Goal: Information Seeking & Learning: Learn about a topic

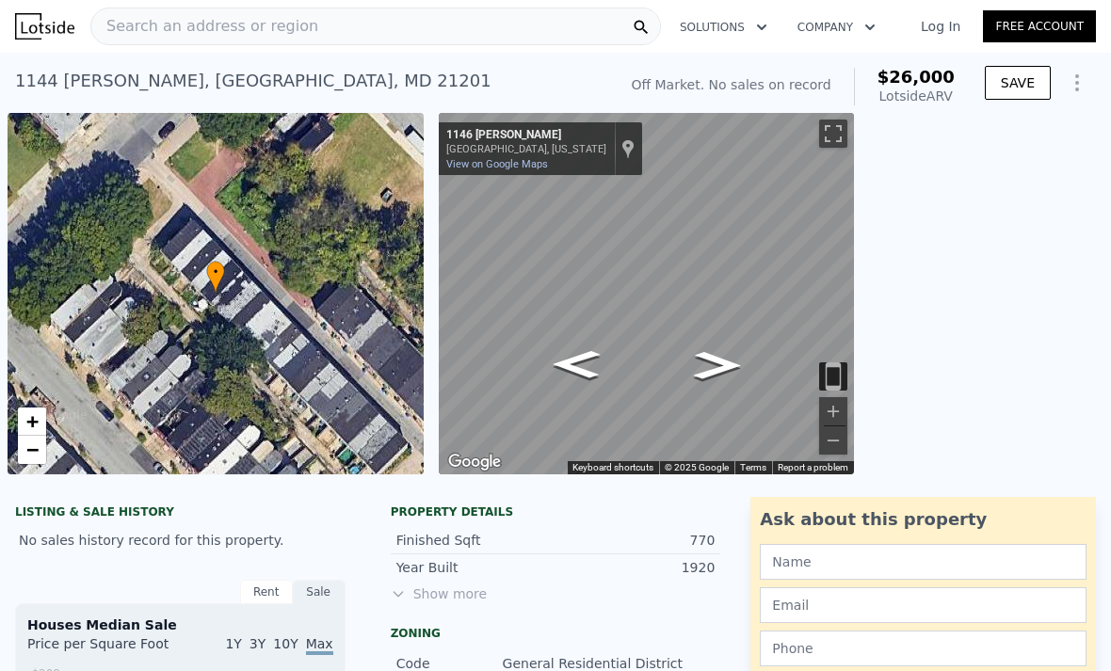
click at [587, 34] on div "Search an address or region" at bounding box center [375, 27] width 571 height 38
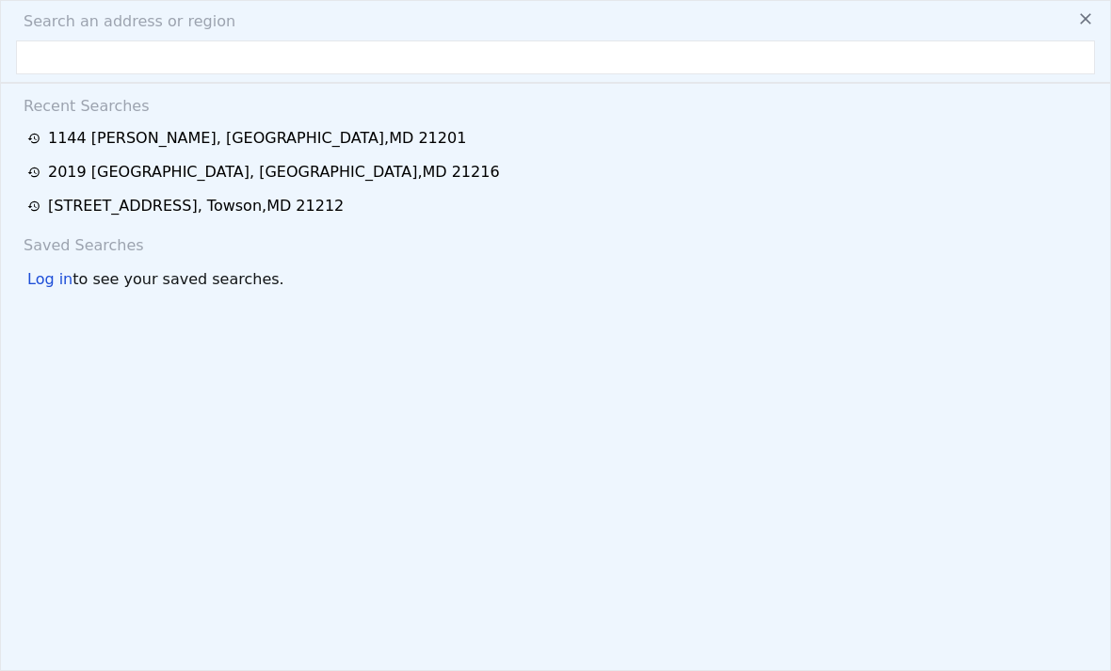
click at [947, 32] on div "Search an address or region" at bounding box center [555, 21] width 1094 height 23
click at [674, 71] on input "text" at bounding box center [555, 57] width 1079 height 34
click at [674, 62] on input "text" at bounding box center [555, 57] width 1079 height 34
click at [44, 44] on input "text" at bounding box center [555, 57] width 1079 height 34
click at [73, 60] on input "text" at bounding box center [555, 57] width 1079 height 34
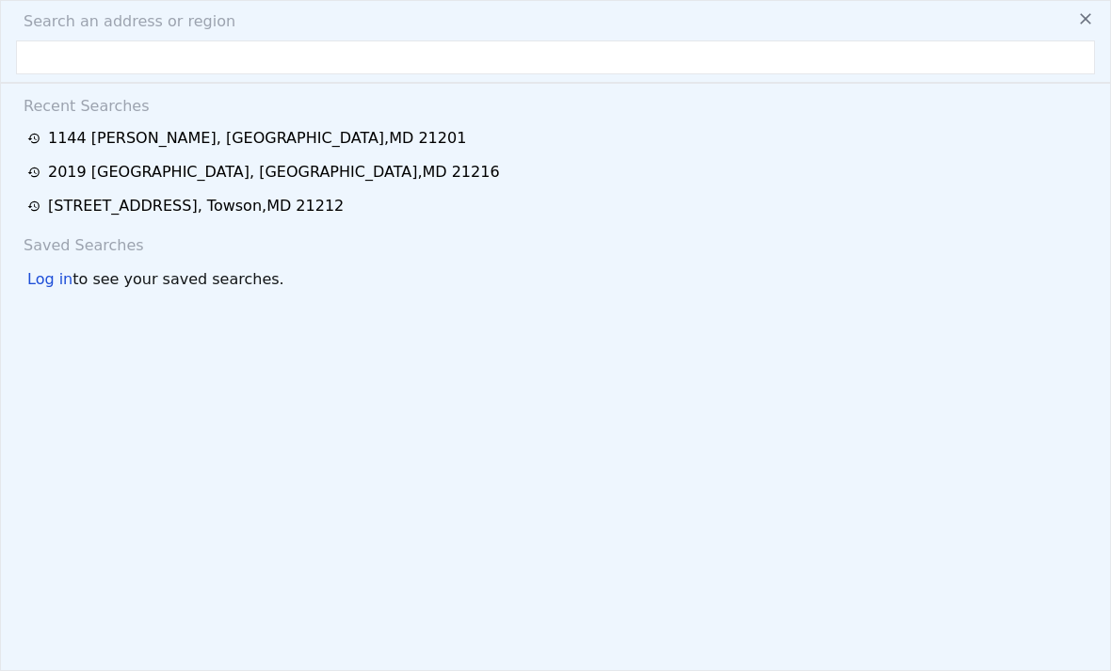
paste input "1144 Shields Pl Baltimore, MD 21201"
type input "1144 Shields Pl Baltimore, MD 21201"
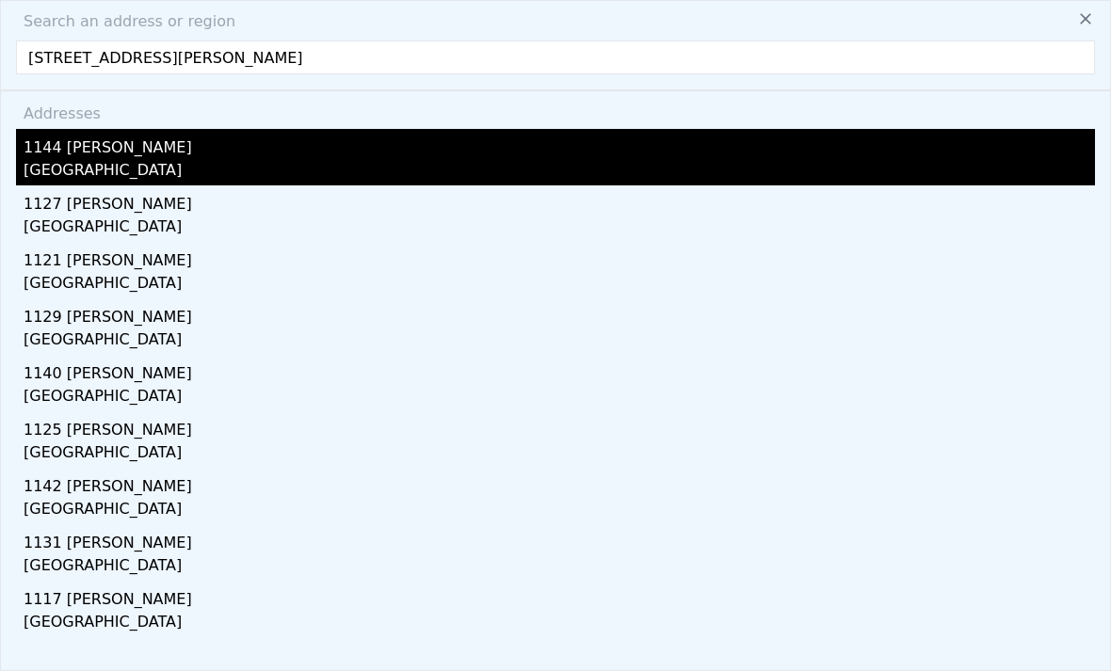
click at [619, 173] on div "Baltimore, MD 21201" at bounding box center [559, 172] width 1071 height 26
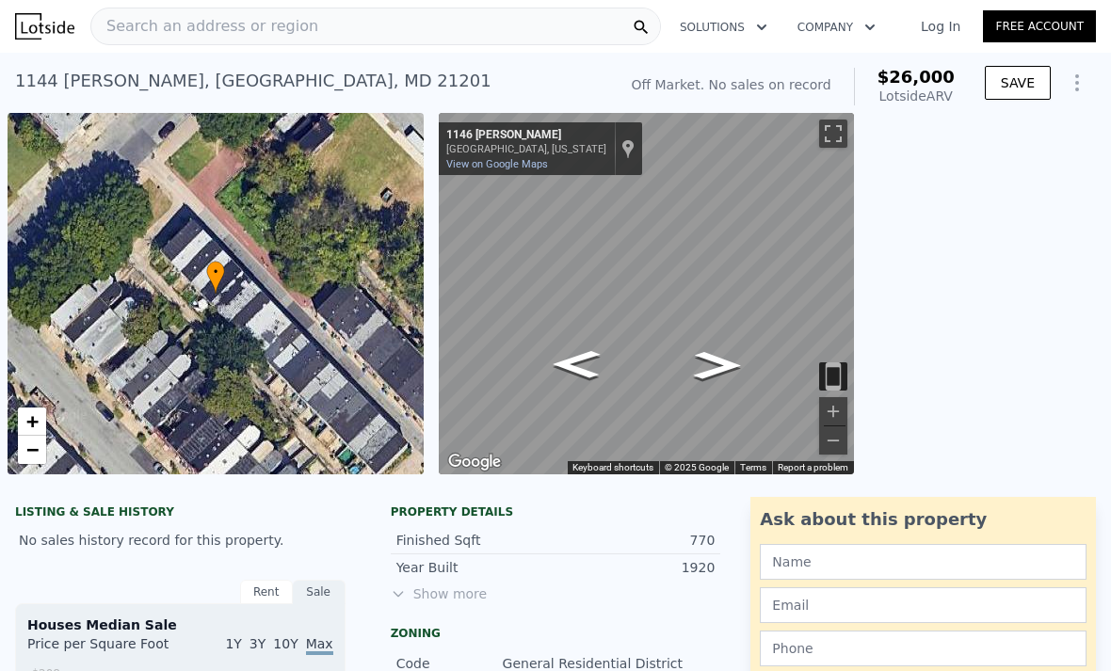
click at [949, 32] on link "Log In" at bounding box center [940, 26] width 85 height 19
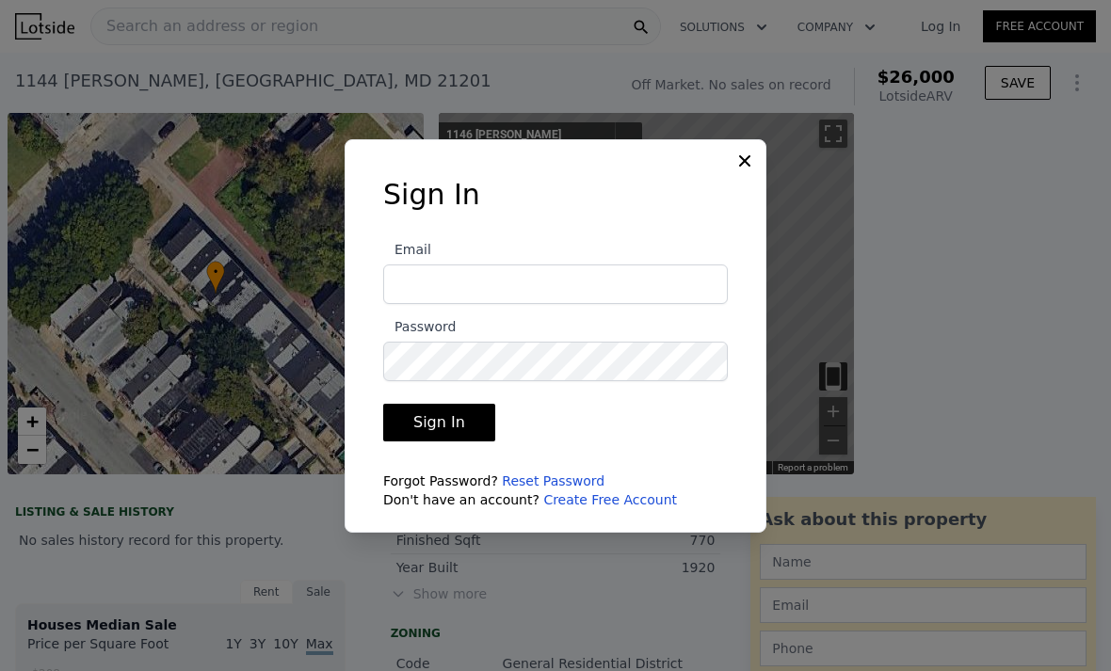
click at [938, 40] on div at bounding box center [555, 335] width 1111 height 671
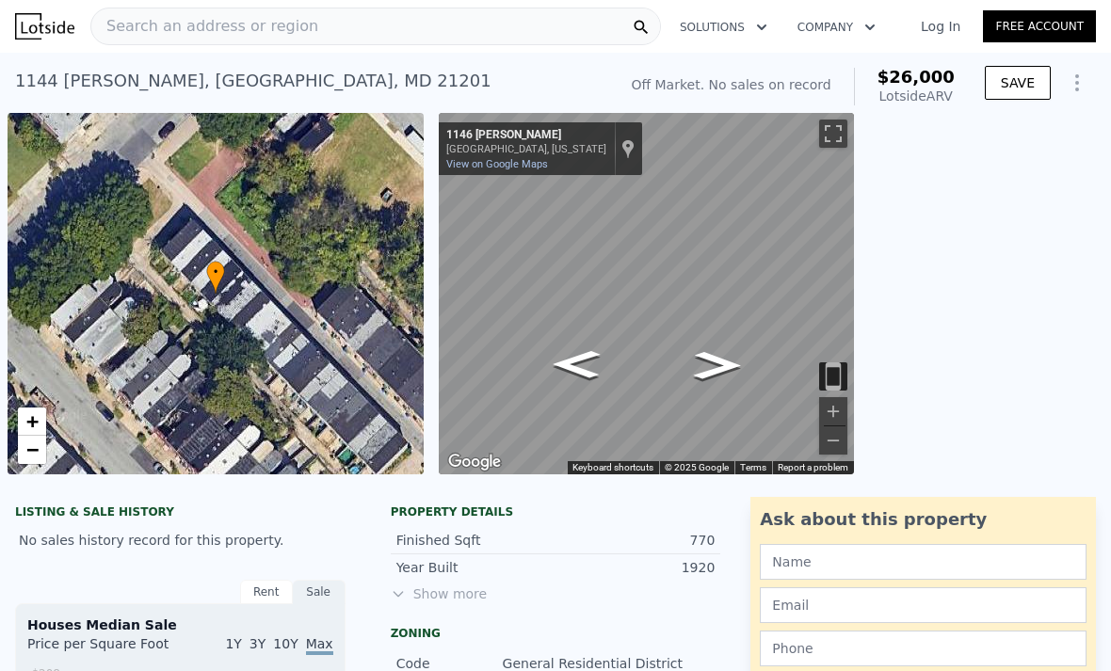
click at [916, 31] on link "Log In" at bounding box center [940, 26] width 85 height 19
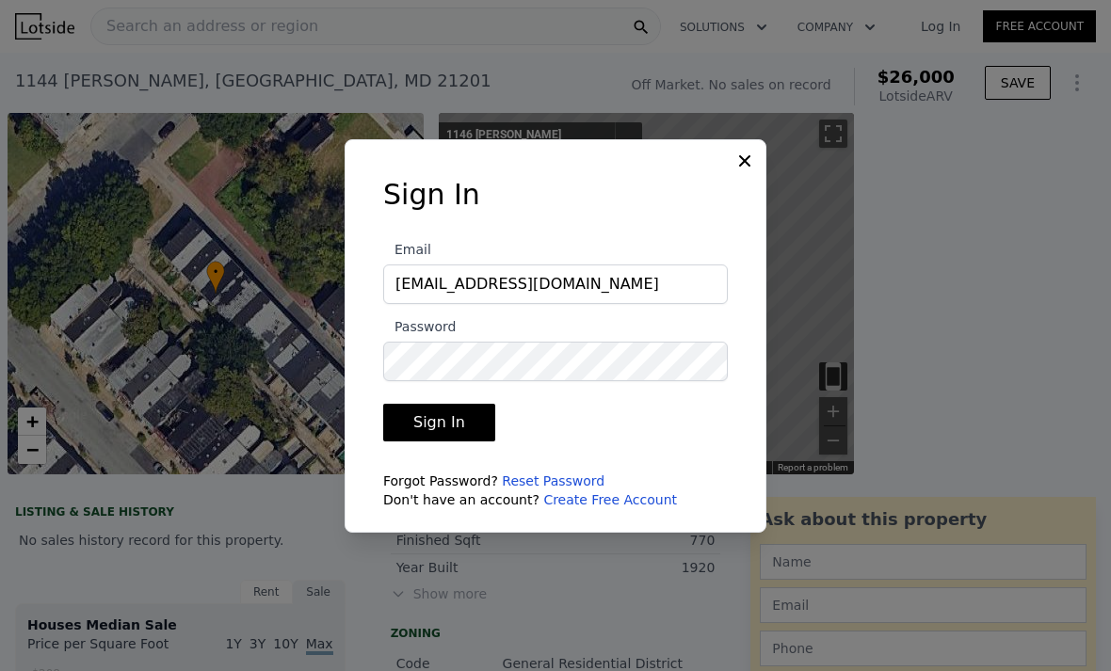
type input "reliablerootsllc414@gmail.com"
click at [436, 442] on button "Sign In" at bounding box center [439, 423] width 112 height 38
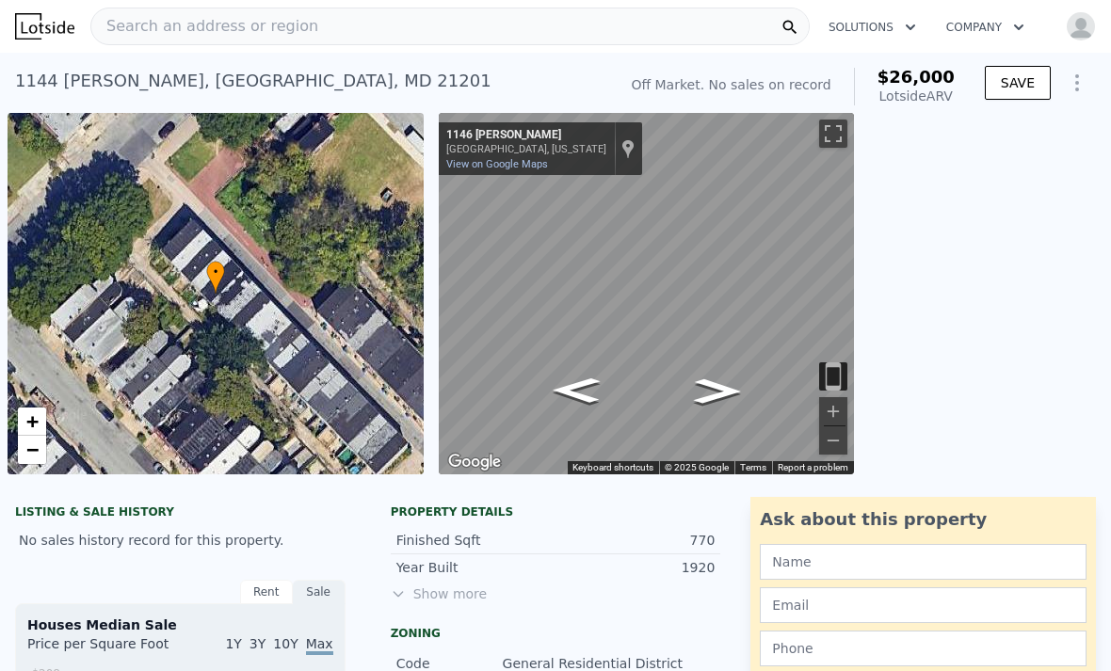
click at [587, 27] on div "Search an address or region" at bounding box center [449, 27] width 719 height 38
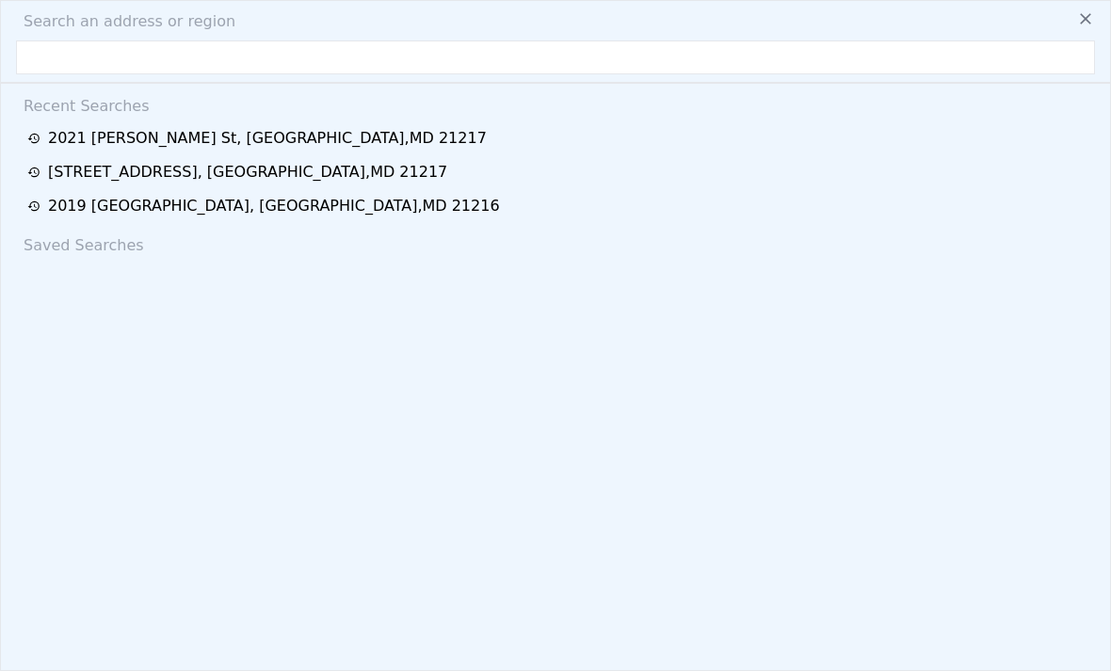
click at [396, 53] on input "text" at bounding box center [555, 57] width 1079 height 34
type input "3479 S 9th Pl, Milwaukee, WI 53215"
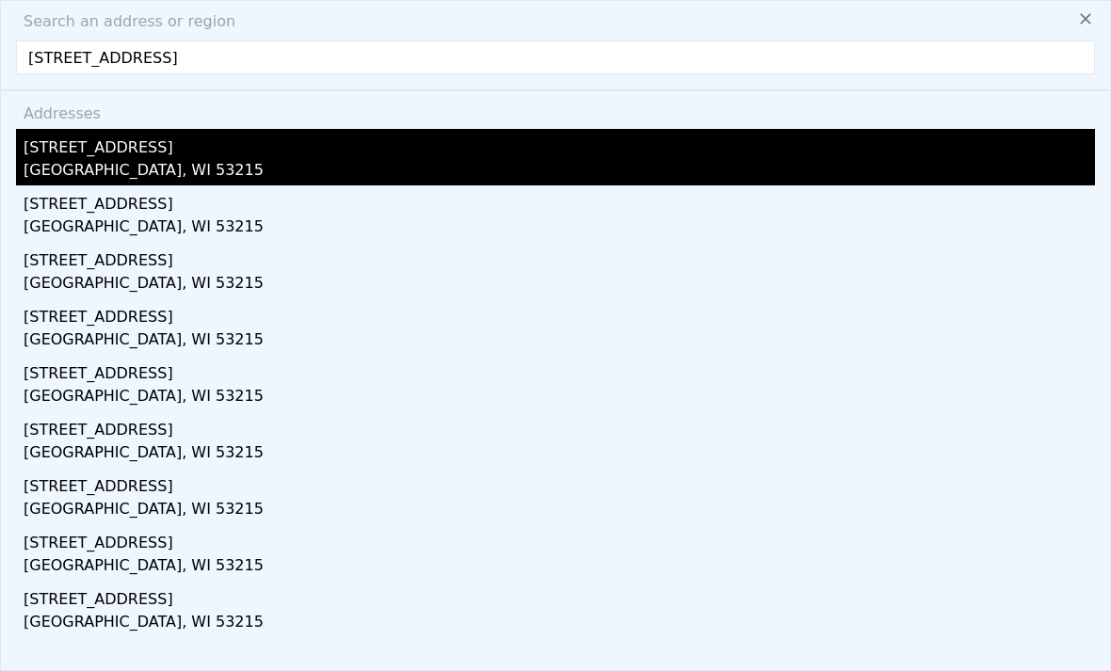
click at [136, 167] on div "Milwaukee, WI 53215" at bounding box center [559, 172] width 1071 height 26
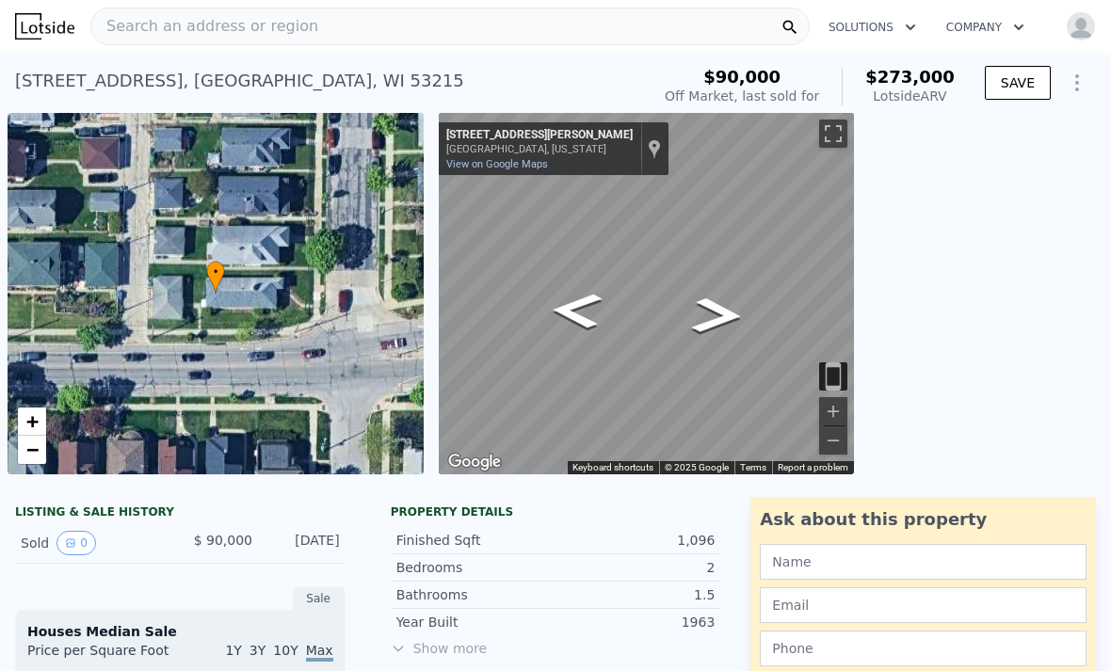
scroll to position [-2, 0]
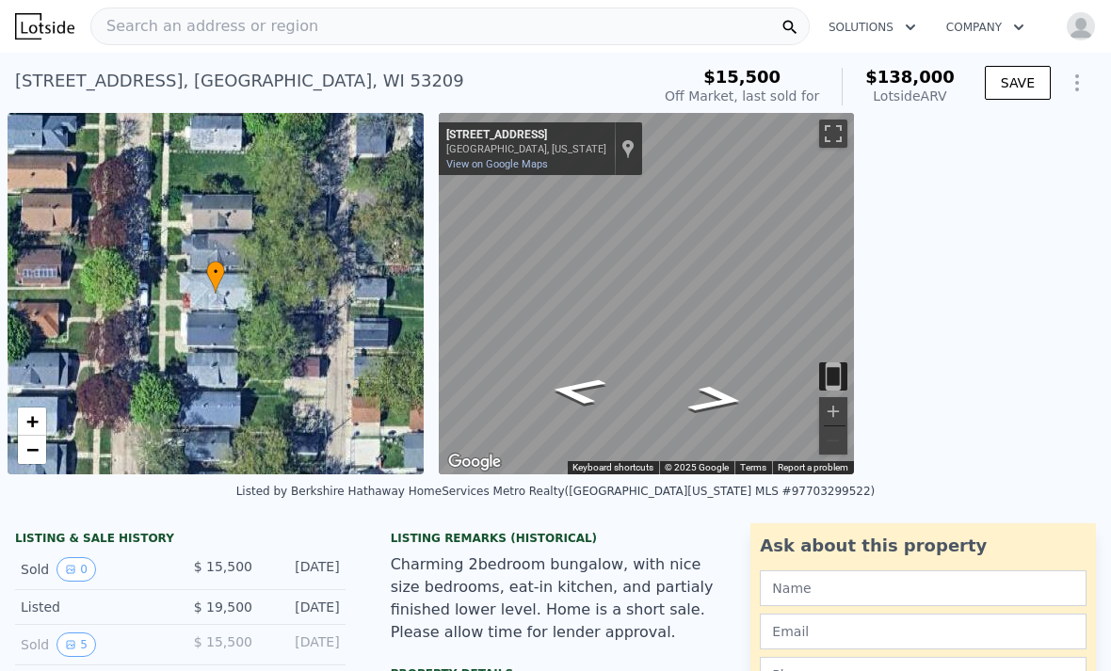
click at [668, 18] on div "Search an address or region" at bounding box center [449, 27] width 719 height 38
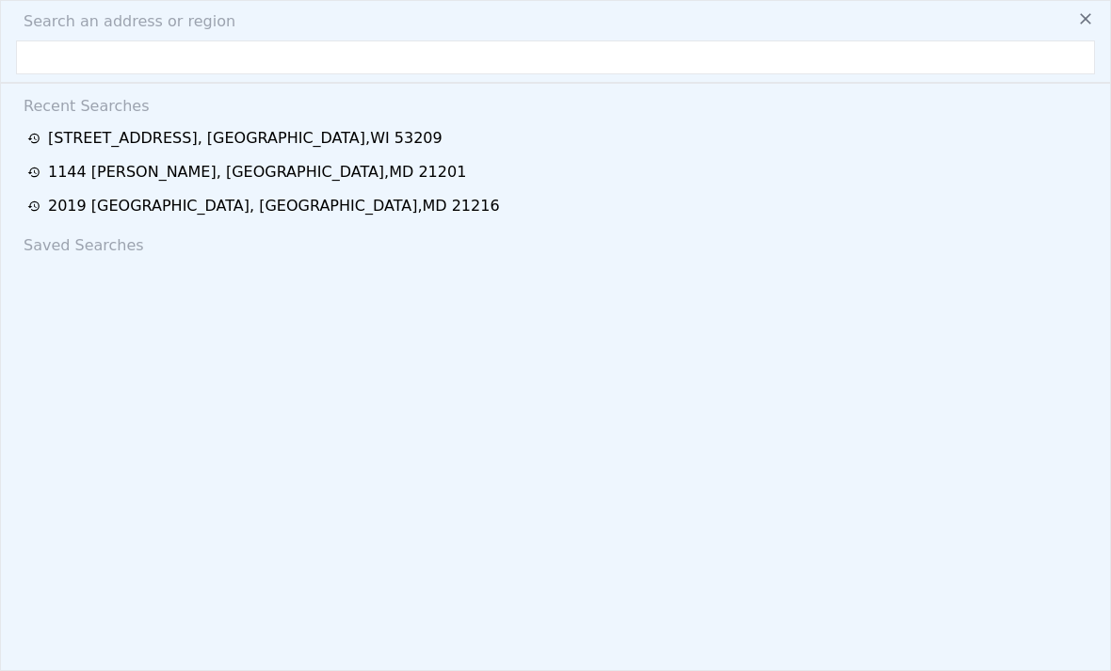
click at [555, 64] on input "text" at bounding box center [555, 57] width 1079 height 34
type input "2019 [STREET_ADDRESS]"
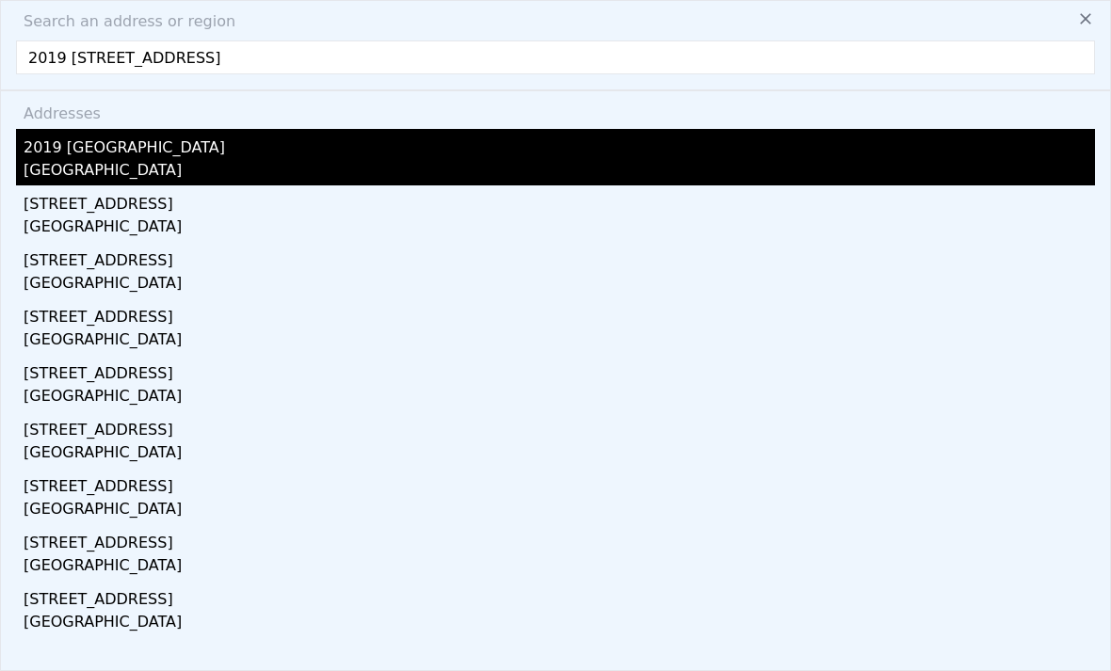
click at [424, 162] on div "[GEOGRAPHIC_DATA]" at bounding box center [559, 172] width 1071 height 26
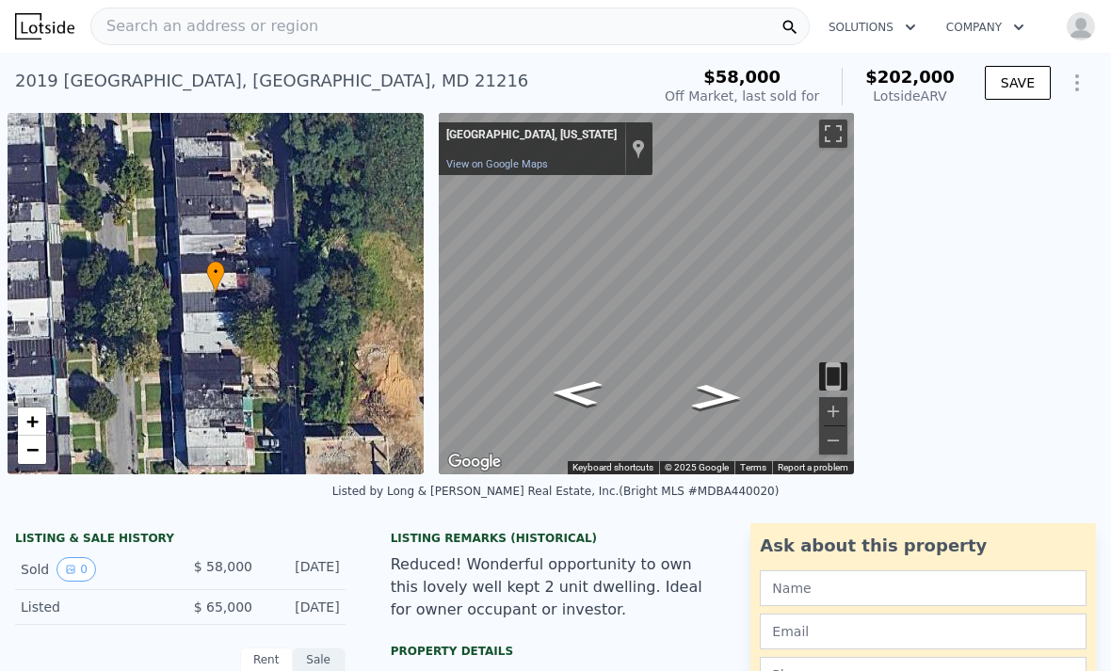
click at [610, 38] on div "Search an address or region" at bounding box center [449, 27] width 719 height 38
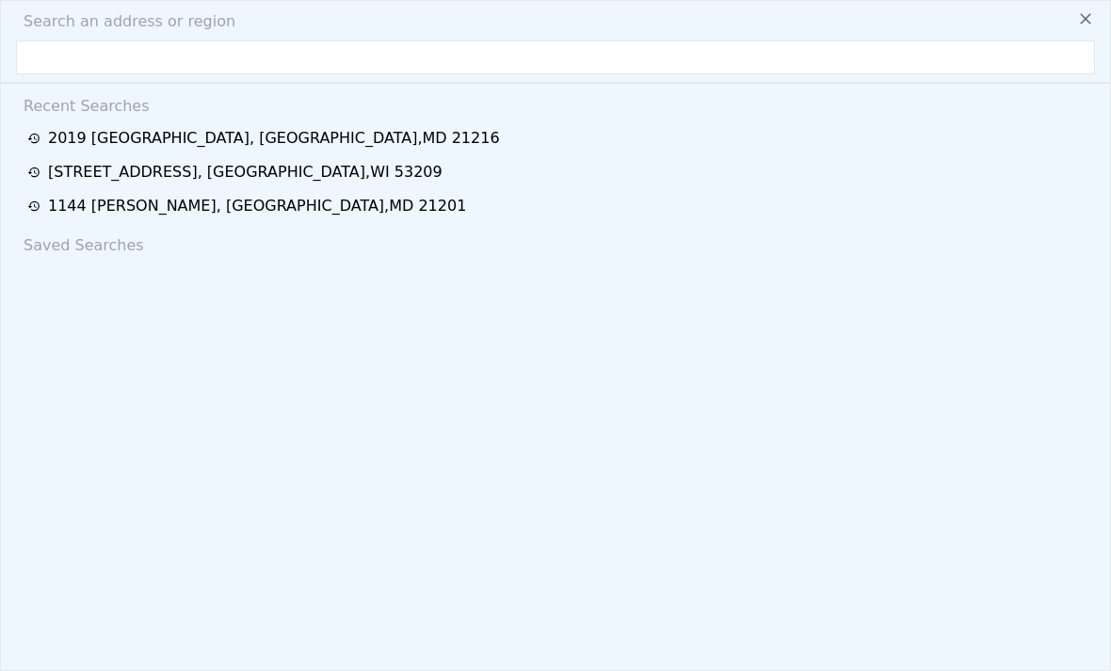
click at [529, 72] on input "text" at bounding box center [555, 57] width 1079 height 34
click at [123, 63] on input "text" at bounding box center [555, 57] width 1079 height 34
click at [95, 66] on input "text" at bounding box center [555, 57] width 1079 height 34
type input "[STREET_ADDRESS]"
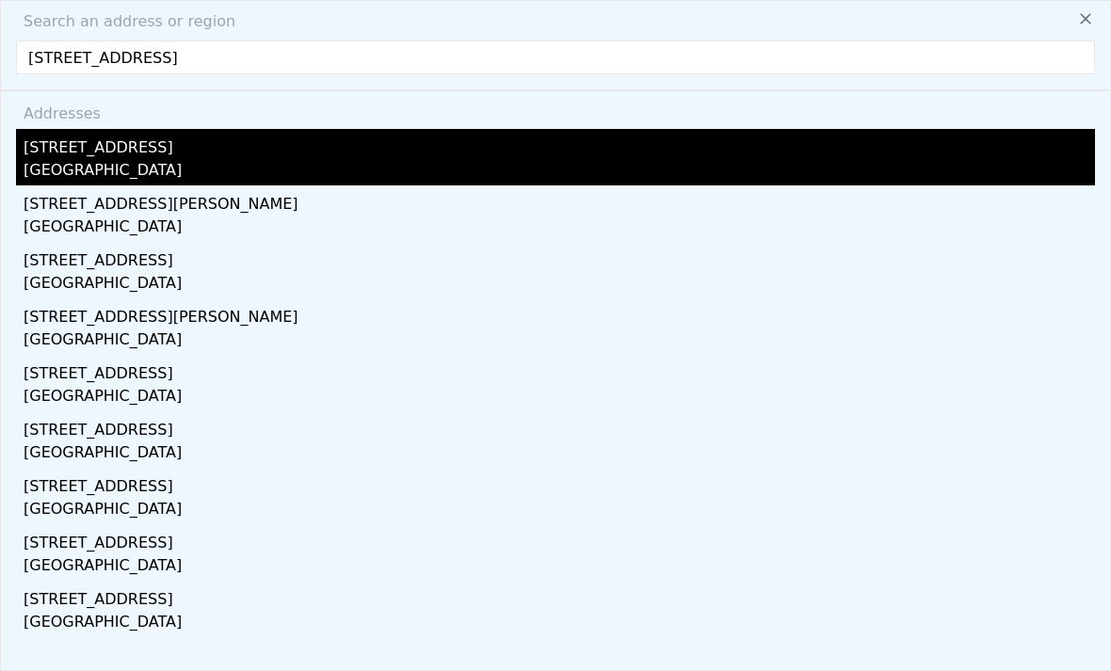
click at [238, 163] on div "[GEOGRAPHIC_DATA]" at bounding box center [559, 172] width 1071 height 26
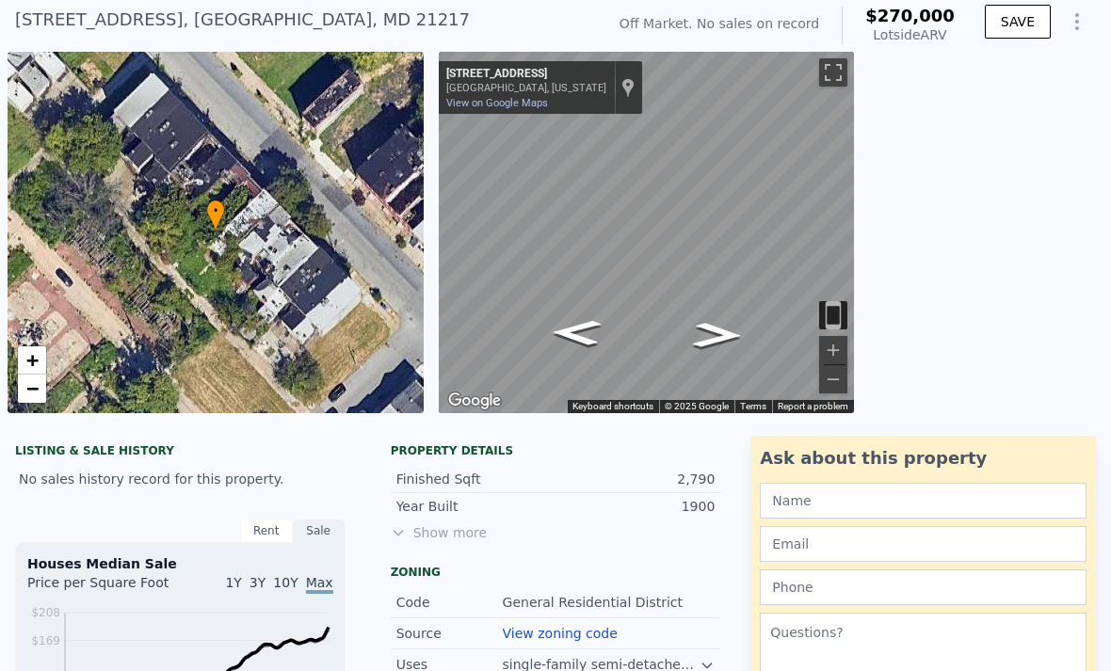
scroll to position [181, 0]
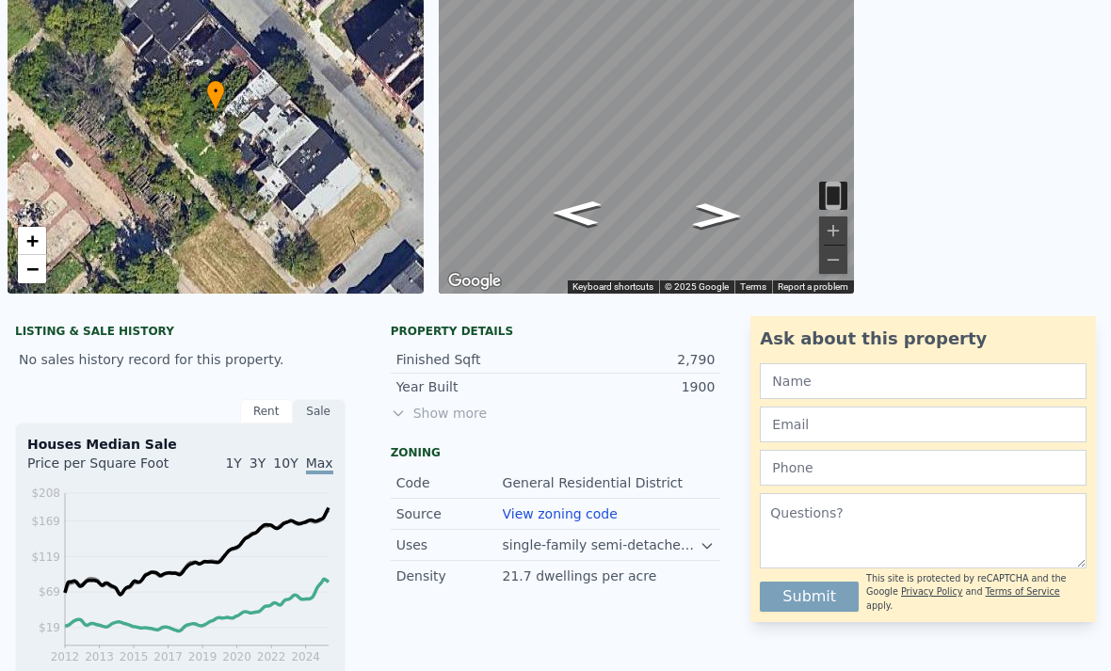
click at [315, 418] on div "Sale" at bounding box center [319, 411] width 53 height 24
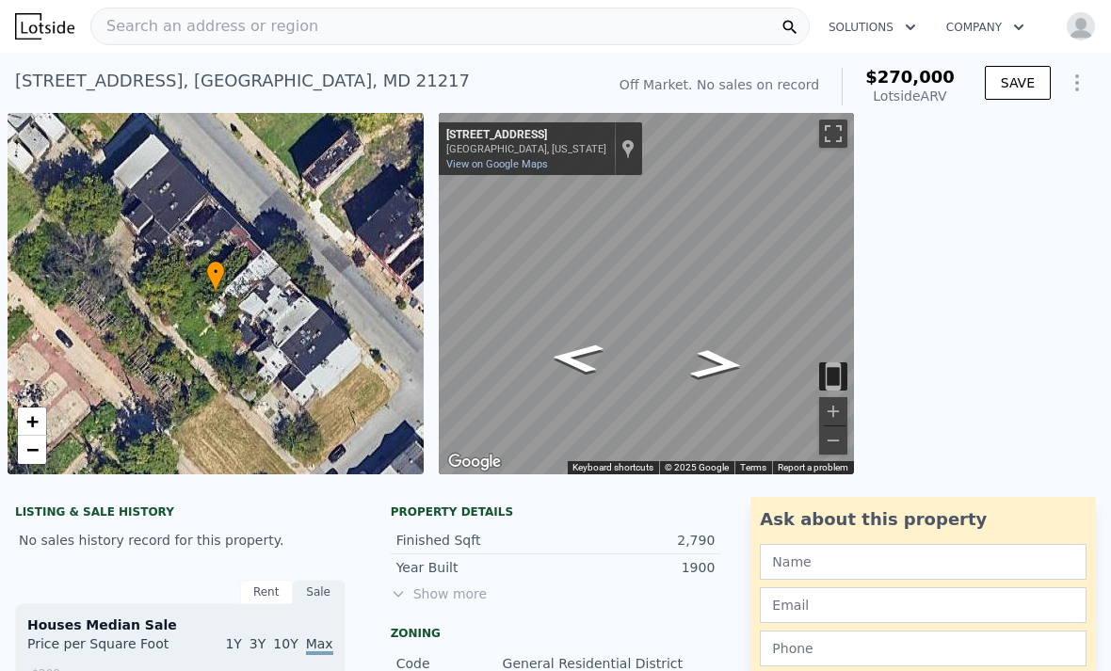
scroll to position [0, 0]
click at [415, 42] on div "Search an address or region" at bounding box center [449, 27] width 719 height 38
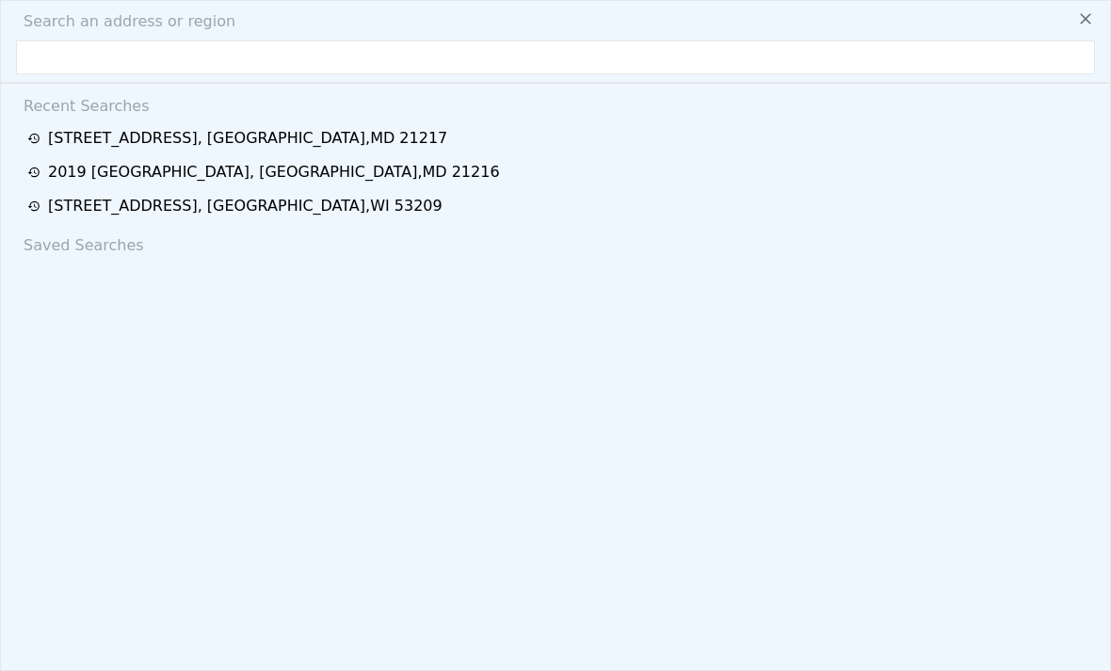
click at [303, 68] on input "text" at bounding box center [555, 57] width 1079 height 34
type input "2021 [PERSON_NAME][GEOGRAPHIC_DATA]"
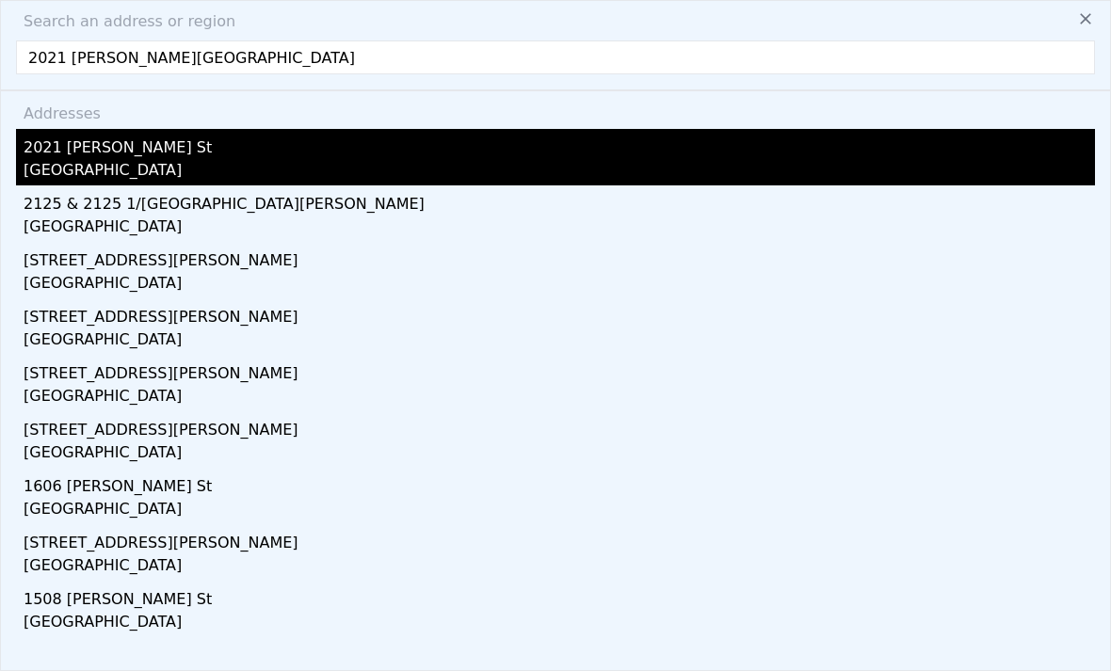
click at [261, 159] on div "[GEOGRAPHIC_DATA]" at bounding box center [559, 172] width 1071 height 26
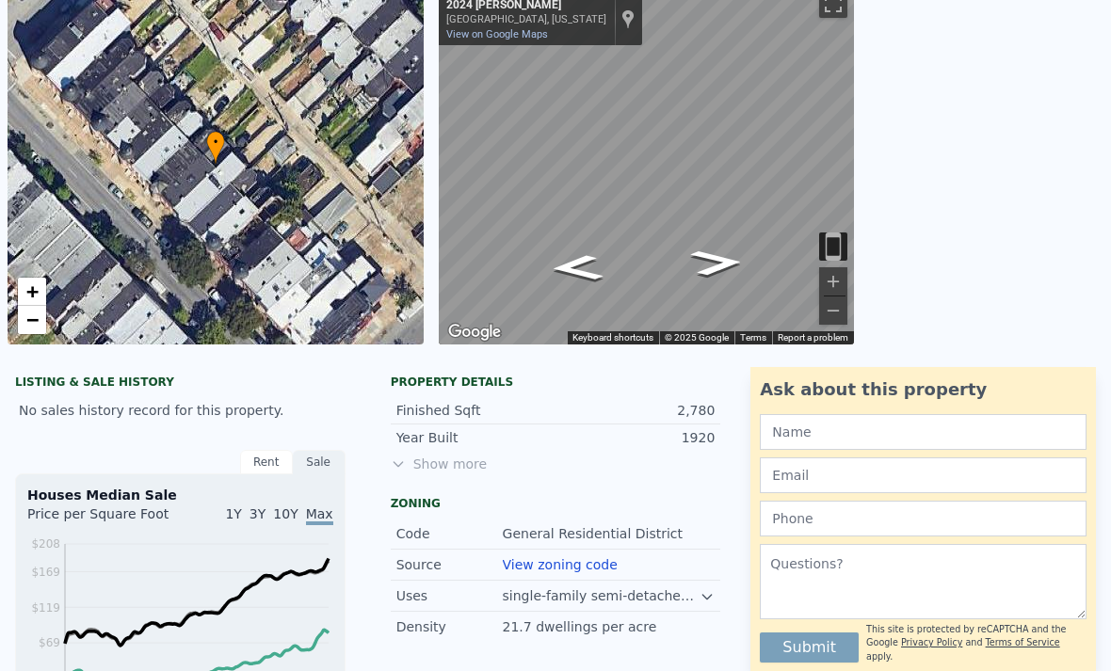
scroll to position [113, 0]
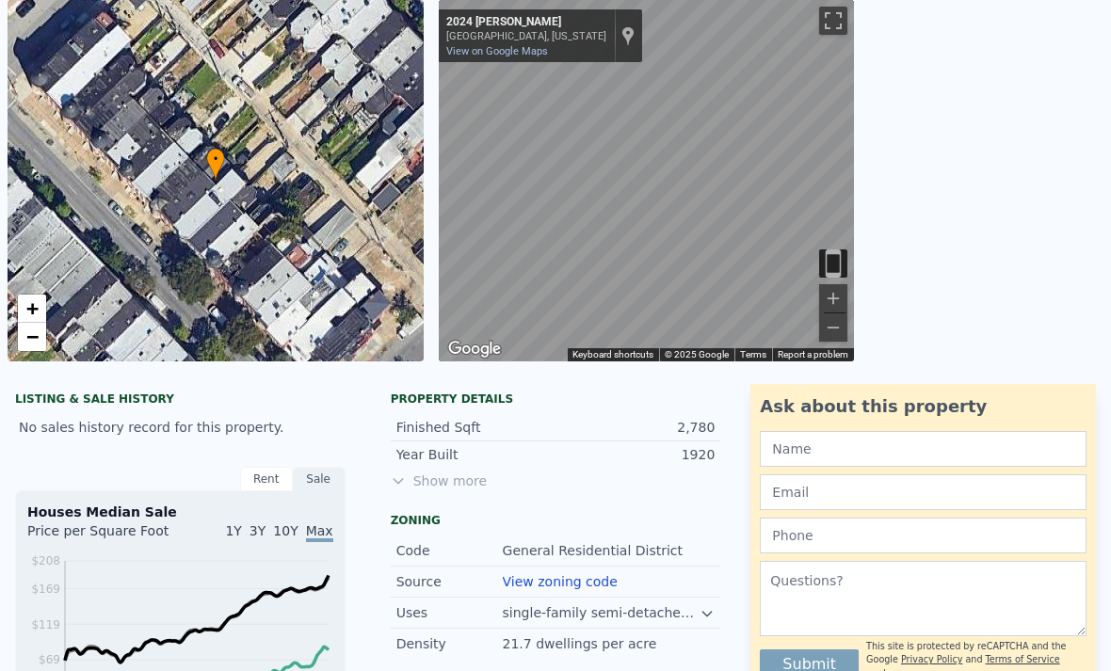
click at [954, 317] on div "← Move left → Move right ↑ Move up ↓ Move down + Zoom in - Zoom out [STREET_ADD…" at bounding box center [771, 181] width 665 height 362
